Goal: Task Accomplishment & Management: Complete application form

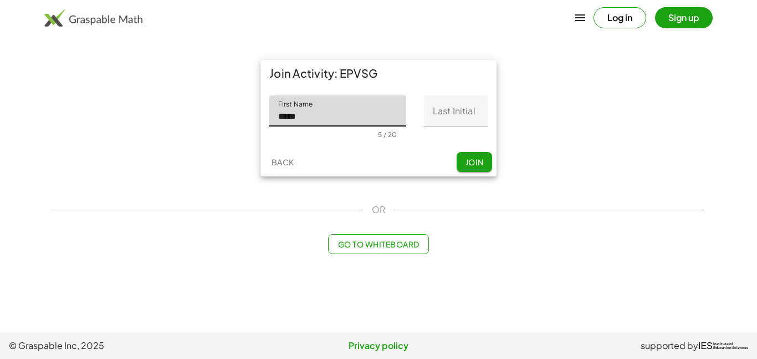
type input "****"
click at [450, 122] on input "Last Initial" at bounding box center [456, 110] width 64 height 31
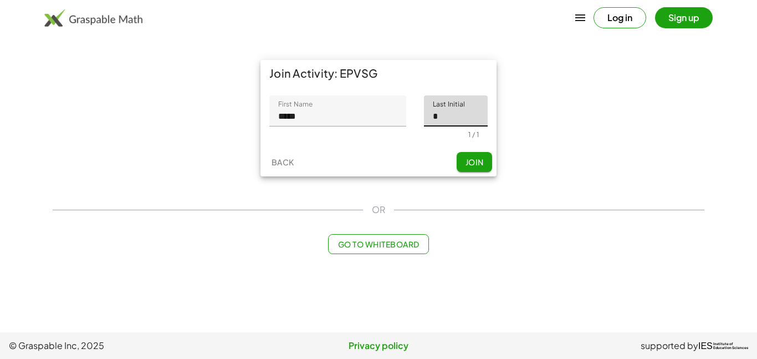
type input "*"
click at [470, 166] on span "Join" at bounding box center [474, 162] width 18 height 10
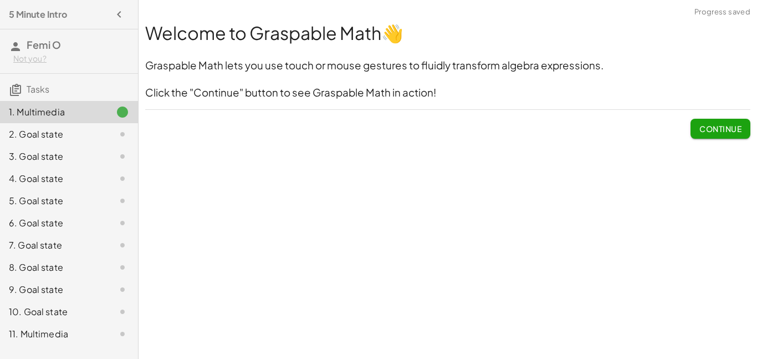
click at [721, 135] on button "Continue" at bounding box center [721, 129] width 60 height 20
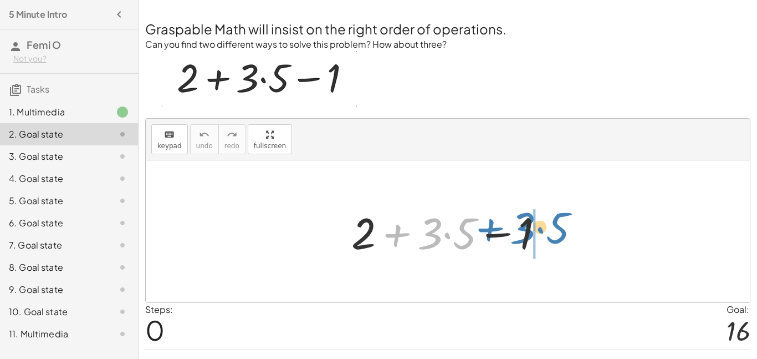
drag, startPoint x: 399, startPoint y: 237, endPoint x: 504, endPoint y: 231, distance: 104.9
click at [504, 231] on div at bounding box center [452, 231] width 213 height 57
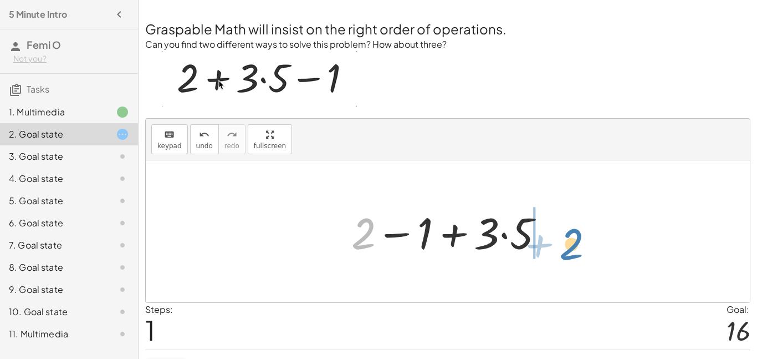
drag, startPoint x: 367, startPoint y: 233, endPoint x: 579, endPoint y: 244, distance: 212.6
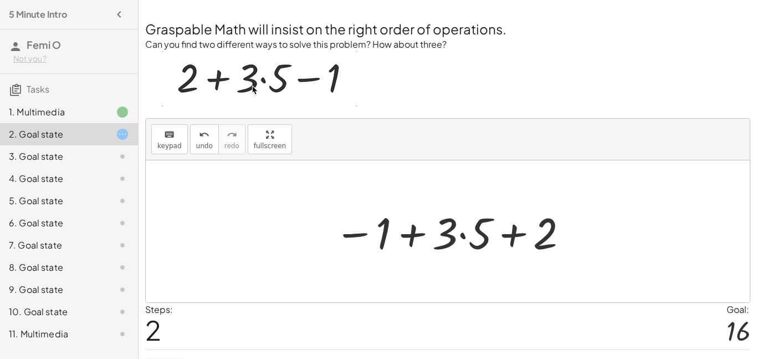
click at [468, 237] on div at bounding box center [452, 231] width 247 height 57
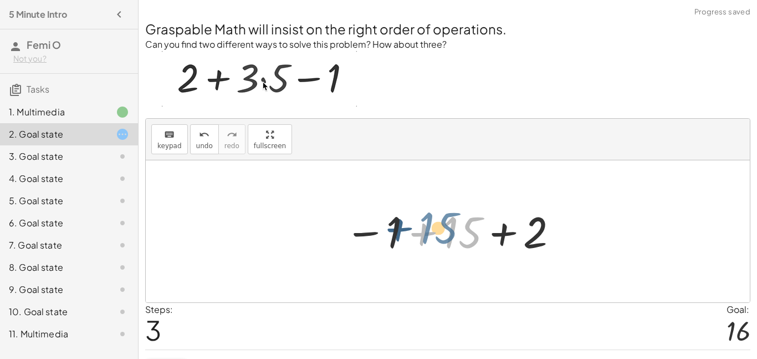
drag, startPoint x: 468, startPoint y: 237, endPoint x: 443, endPoint y: 233, distance: 25.3
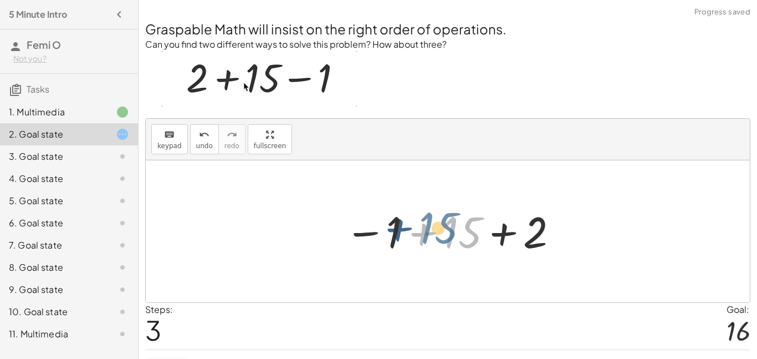
click at [443, 233] on div at bounding box center [452, 231] width 226 height 55
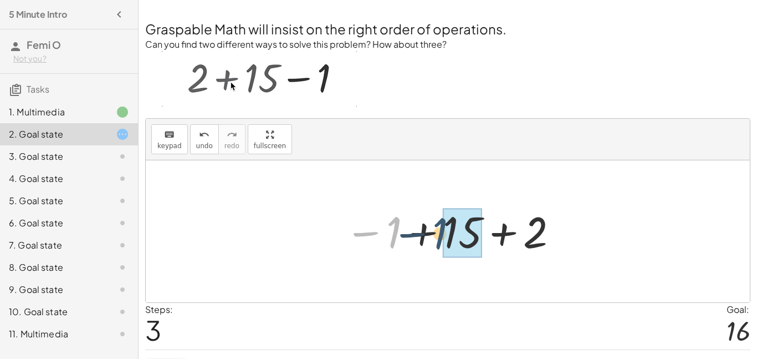
drag, startPoint x: 391, startPoint y: 237, endPoint x: 439, endPoint y: 238, distance: 47.1
click at [439, 238] on div at bounding box center [452, 231] width 226 height 55
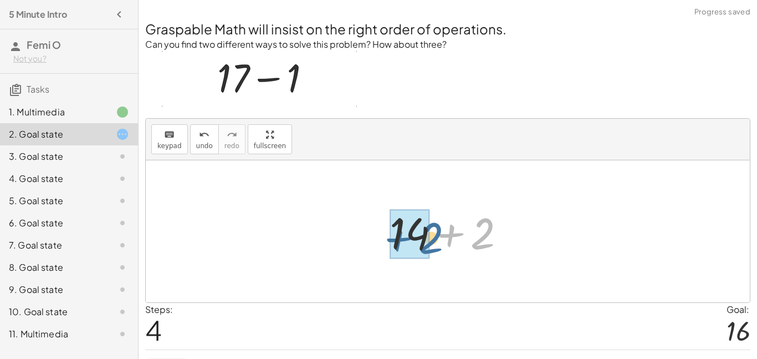
drag, startPoint x: 490, startPoint y: 231, endPoint x: 436, endPoint y: 235, distance: 53.4
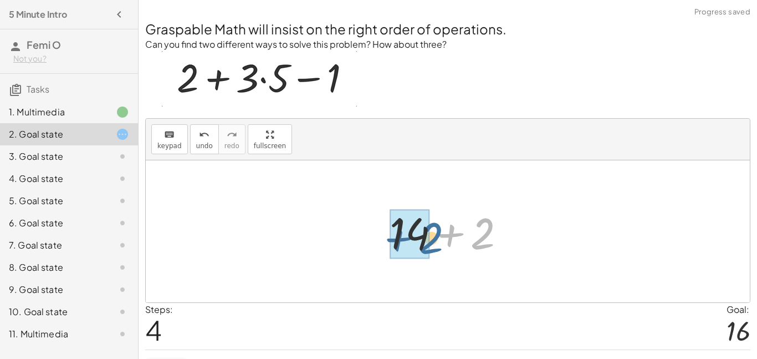
click at [436, 235] on div at bounding box center [452, 231] width 136 height 57
